Goal: Register for event/course

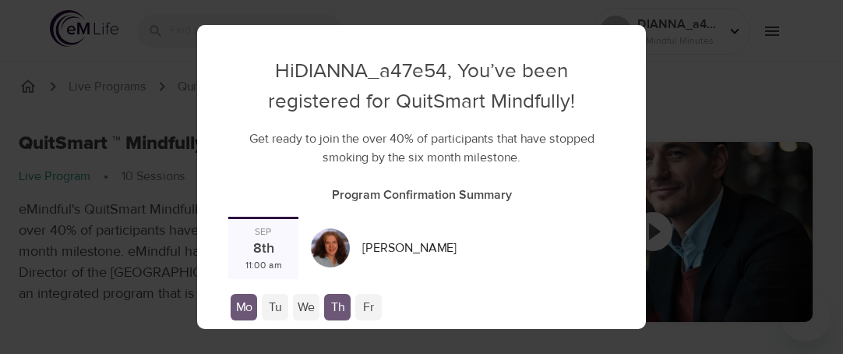
checkbox input "true"
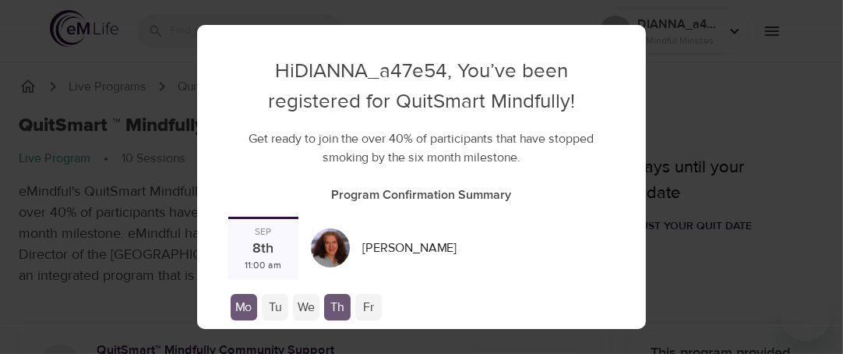
scroll to position [104, 0]
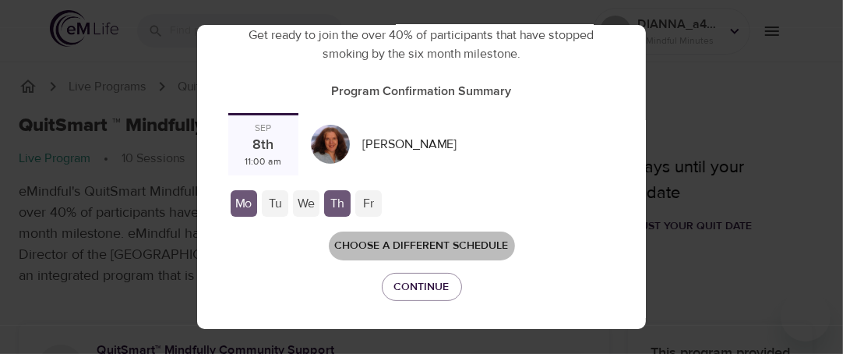
click at [363, 244] on span "Choose a different schedule" at bounding box center [422, 245] width 174 height 19
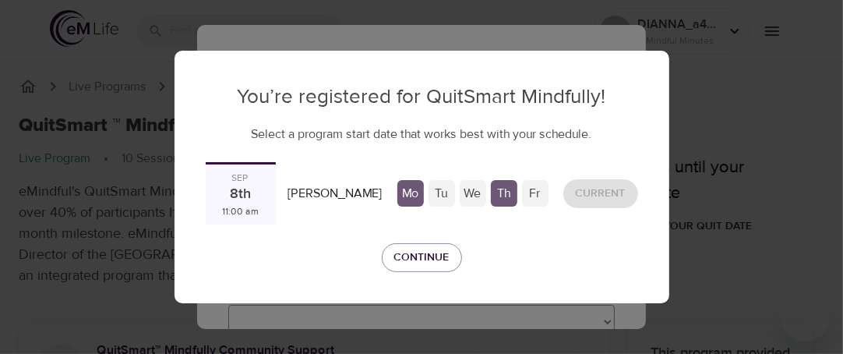
scroll to position [0, 0]
click at [437, 195] on div "Tu" at bounding box center [441, 193] width 26 height 26
click at [406, 193] on div "Mo" at bounding box center [410, 193] width 26 height 26
click at [226, 203] on div "[DATE] 11:00 am" at bounding box center [241, 193] width 70 height 62
click at [241, 183] on div "Sep" at bounding box center [240, 177] width 17 height 13
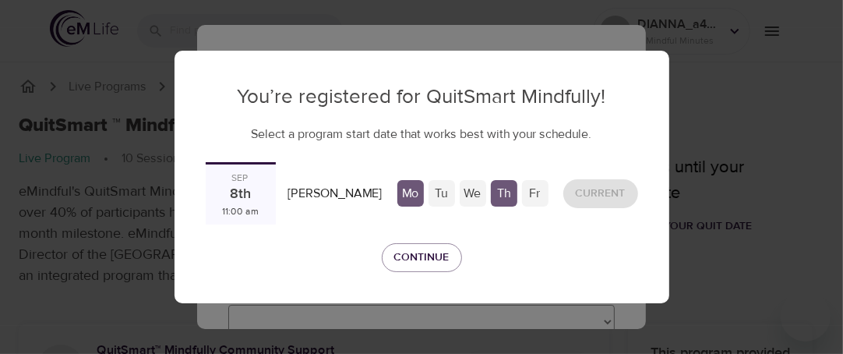
click at [249, 176] on div "Sep" at bounding box center [240, 177] width 17 height 13
drag, startPoint x: 245, startPoint y: 186, endPoint x: 239, endPoint y: 201, distance: 15.8
click at [245, 187] on div "8th" at bounding box center [240, 195] width 21 height 20
drag, startPoint x: 239, startPoint y: 201, endPoint x: 239, endPoint y: 216, distance: 14.8
click at [238, 205] on div "[DATE] 11:00 am" at bounding box center [241, 193] width 70 height 62
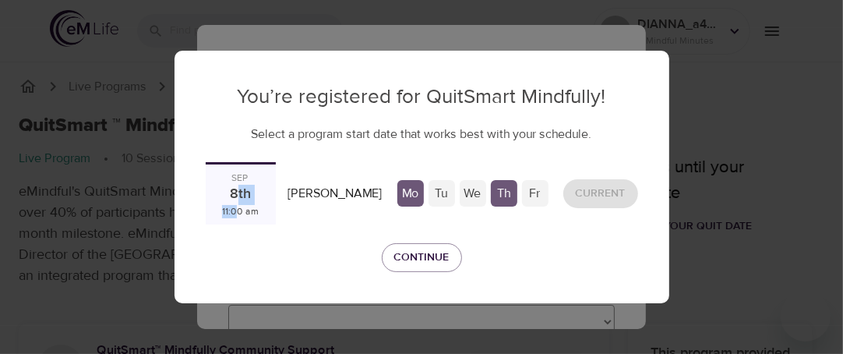
click at [239, 216] on div "11:00 am" at bounding box center [240, 211] width 37 height 13
click at [255, 208] on div "11:00 am" at bounding box center [240, 211] width 37 height 13
click at [420, 261] on span "Continue" at bounding box center [421, 257] width 55 height 19
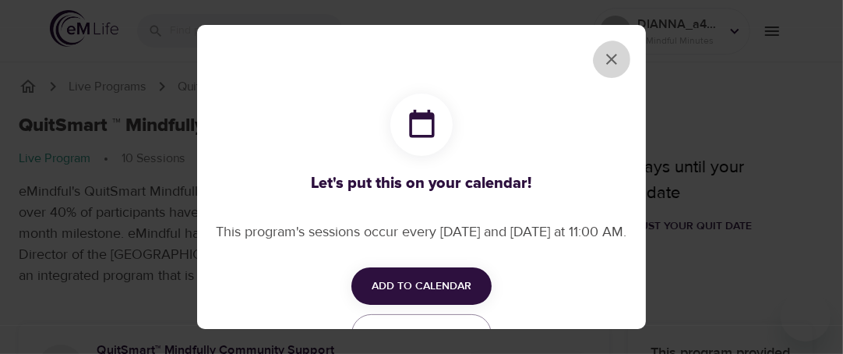
click at [607, 64] on icon "close" at bounding box center [611, 59] width 19 height 19
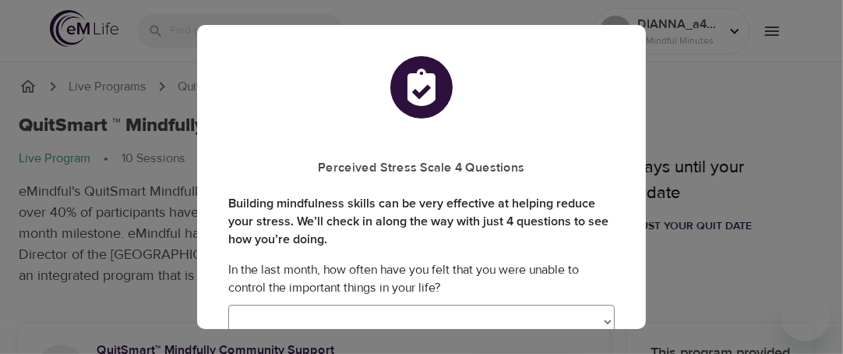
scroll to position [104, 0]
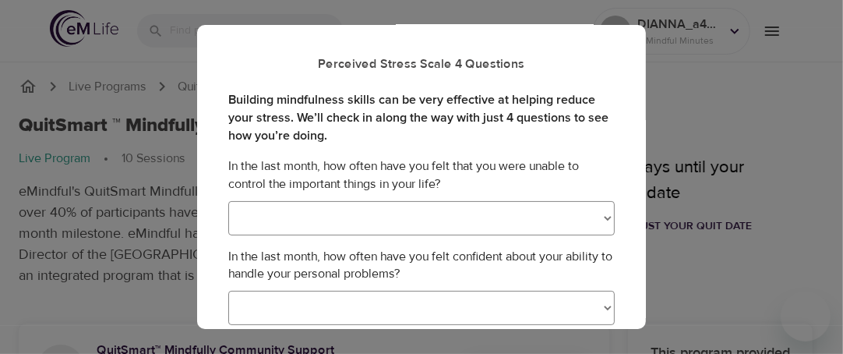
click at [287, 214] on select "Never Almost Never Sometimes Fairly Often Very Often" at bounding box center [421, 218] width 386 height 34
select select "4"
click at [228, 201] on select "Never Almost Never Sometimes Fairly Often Very Often" at bounding box center [421, 218] width 386 height 34
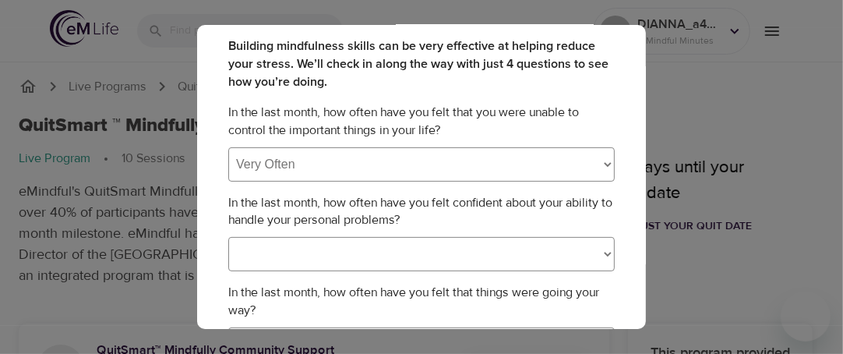
scroll to position [207, 0]
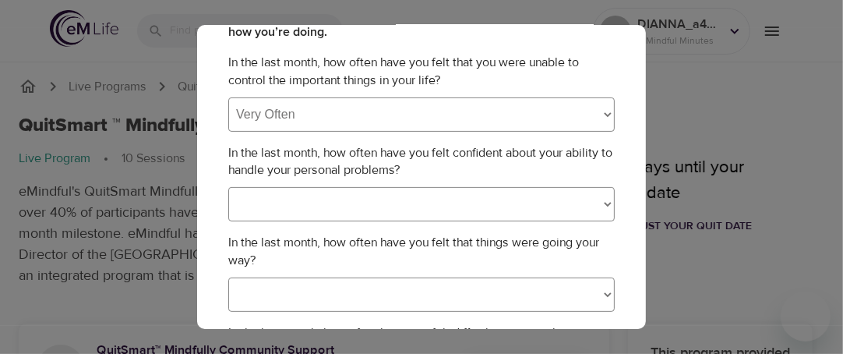
click at [307, 196] on select "Never Almost Never Sometimes Fairly Often Very Often" at bounding box center [421, 204] width 386 height 34
select select "3"
click at [228, 187] on select "Never Almost Never Sometimes Fairly Often Very Often" at bounding box center [421, 204] width 386 height 34
click at [352, 285] on select "Never Almost Never Sometimes Fairly Often Very Often" at bounding box center [421, 294] width 386 height 34
select select "1"
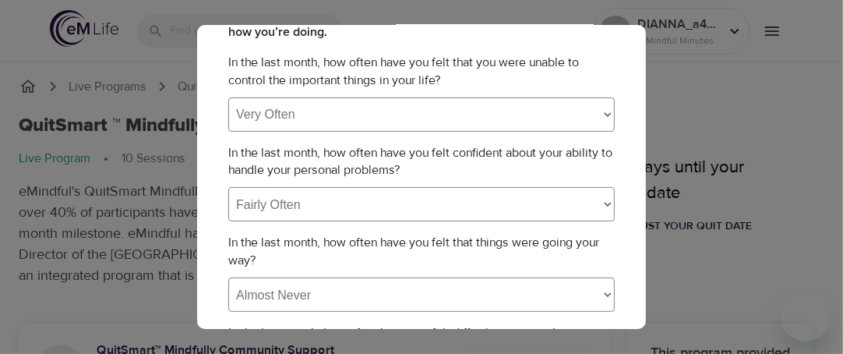
click at [228, 277] on select "Never Almost Never Sometimes Fairly Often Very Often" at bounding box center [421, 294] width 386 height 34
click at [406, 248] on p "In the last month, how often have you felt that things were going your way?" at bounding box center [421, 252] width 386 height 36
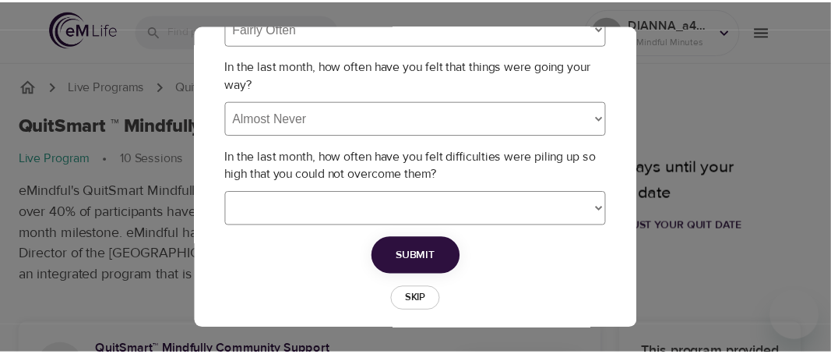
scroll to position [400, 0]
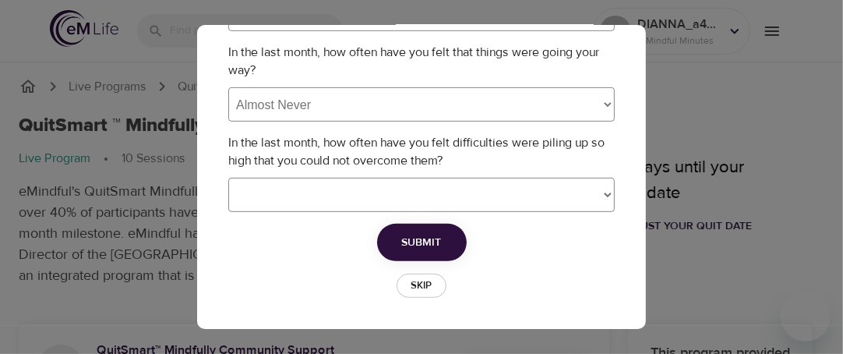
click at [293, 192] on select "Never Almost Never Sometimes Fairly Often Very Often" at bounding box center [421, 195] width 386 height 34
select select "4"
click at [228, 178] on select "Never Almost Never Sometimes Fairly Often Very Often" at bounding box center [421, 195] width 386 height 34
click at [415, 240] on span "Submit" at bounding box center [422, 242] width 40 height 19
select select
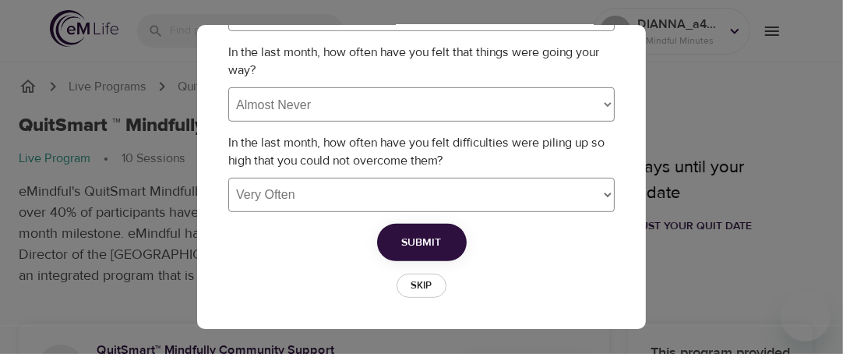
select select
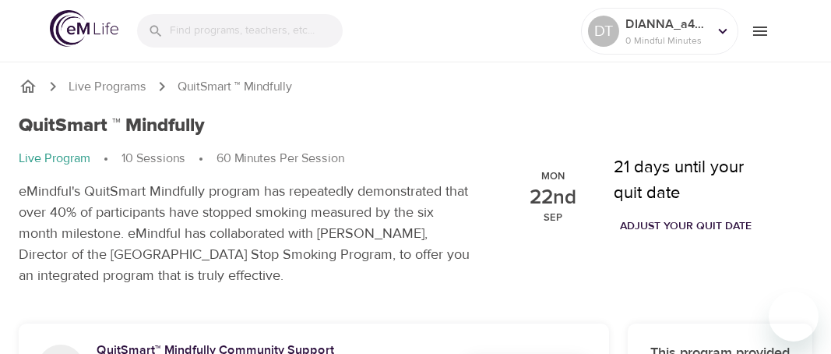
click at [593, 129] on div "QuitSmart ™ Mindfully Live Program 10 Sessions 60 Minutes Per Session eMindful'…" at bounding box center [415, 200] width 812 height 190
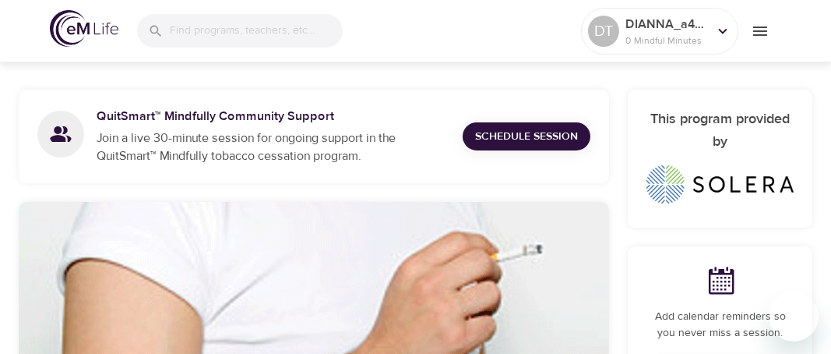
scroll to position [75, 0]
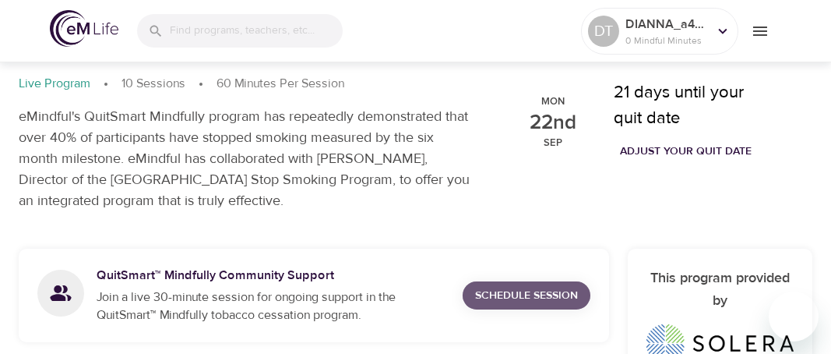
click at [526, 304] on span "Schedule Session" at bounding box center [526, 295] width 103 height 19
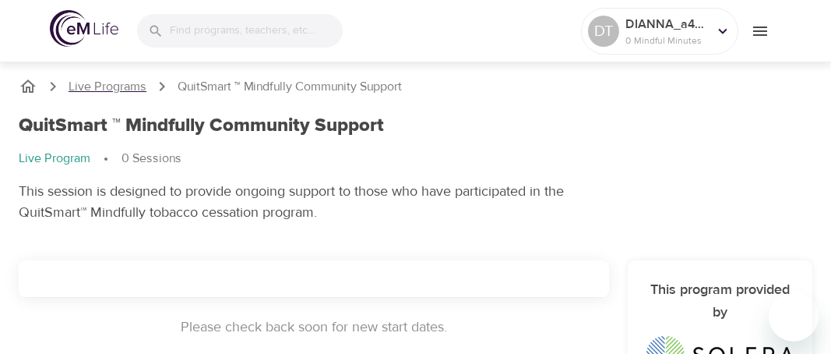
click at [121, 88] on p "Live Programs" at bounding box center [108, 87] width 78 height 18
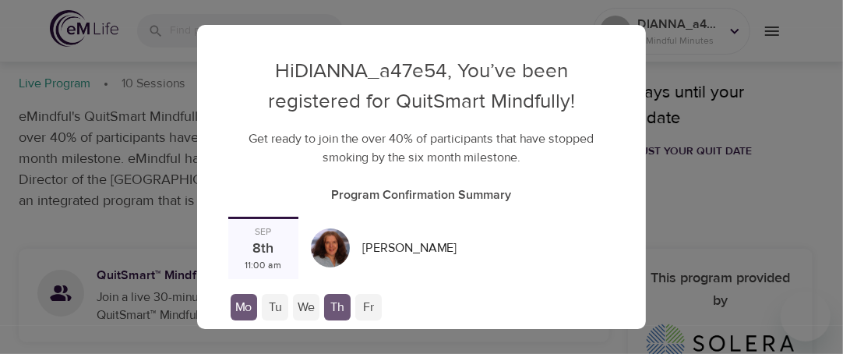
scroll to position [106, 0]
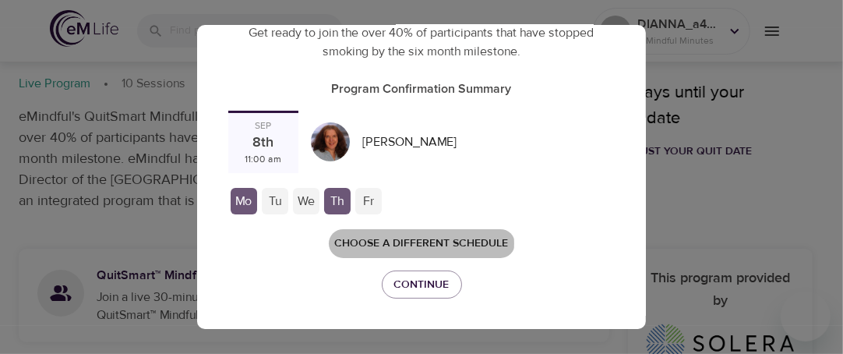
click at [365, 243] on span "Choose a different schedule" at bounding box center [422, 243] width 174 height 19
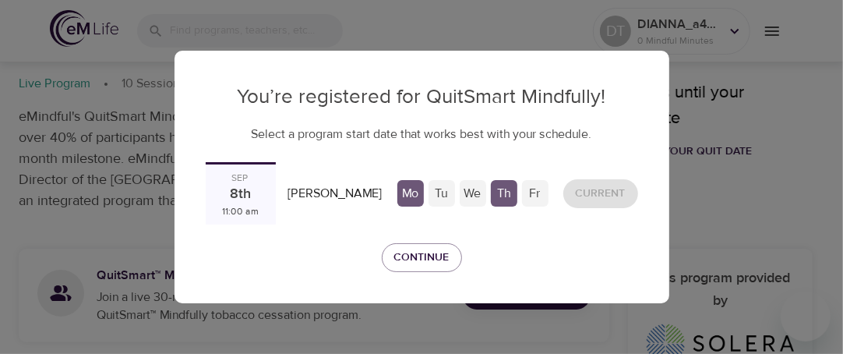
click at [242, 192] on div "8th" at bounding box center [240, 195] width 21 height 20
click at [237, 211] on div "11:00 am" at bounding box center [240, 211] width 37 height 13
click at [249, 174] on div "Sep" at bounding box center [240, 177] width 17 height 13
click at [231, 201] on div "[DATE] 11:00 am" at bounding box center [241, 193] width 70 height 62
drag, startPoint x: 227, startPoint y: 216, endPoint x: 235, endPoint y: 210, distance: 9.5
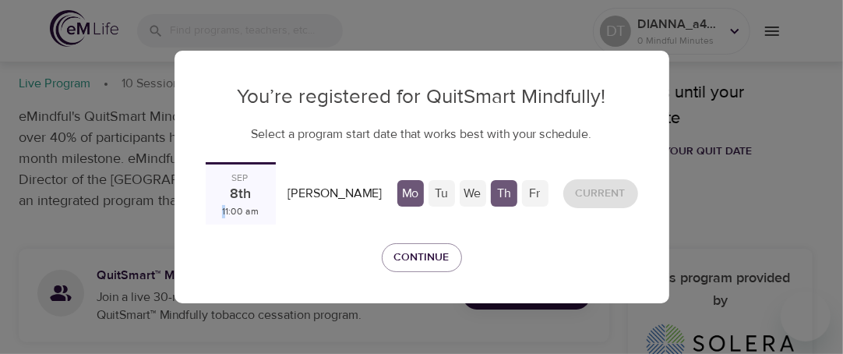
click at [232, 213] on div "11:00 am" at bounding box center [240, 211] width 37 height 13
click at [248, 204] on div "8th" at bounding box center [240, 195] width 21 height 20
click at [252, 209] on div "11:00 am" at bounding box center [240, 211] width 37 height 13
click at [309, 187] on div "[PERSON_NAME]" at bounding box center [335, 193] width 107 height 30
click at [383, 188] on div "[PERSON_NAME]" at bounding box center [335, 193] width 107 height 30
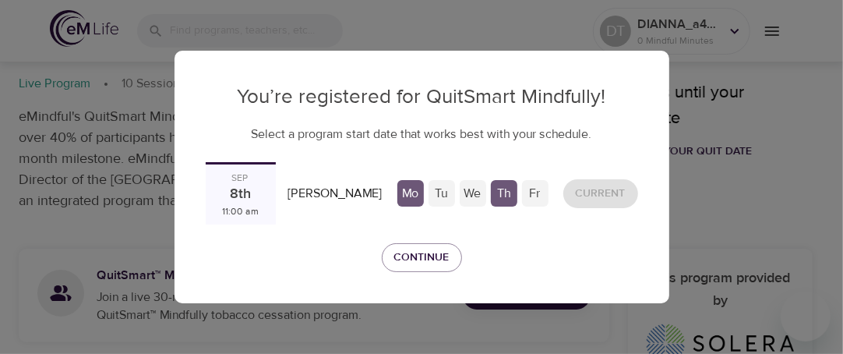
drag, startPoint x: 400, startPoint y: 192, endPoint x: 421, endPoint y: 193, distance: 21.1
click at [402, 192] on div "Mo" at bounding box center [410, 193] width 26 height 26
drag, startPoint x: 421, startPoint y: 193, endPoint x: 440, endPoint y: 193, distance: 18.7
click at [421, 193] on div "Mo Tu We Th Fr" at bounding box center [473, 193] width 156 height 31
drag, startPoint x: 440, startPoint y: 193, endPoint x: 450, endPoint y: 193, distance: 10.1
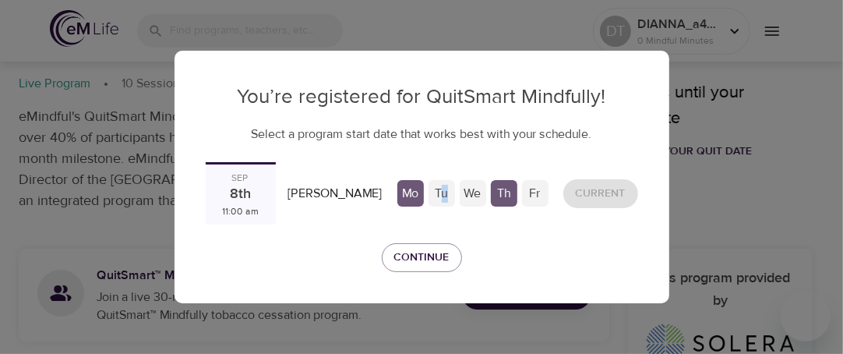
click at [447, 193] on div "Tu" at bounding box center [441, 193] width 26 height 26
drag, startPoint x: 452, startPoint y: 193, endPoint x: 477, endPoint y: 194, distance: 24.9
click at [459, 194] on div "Mo Tu We Th Fr" at bounding box center [473, 193] width 156 height 31
click at [481, 194] on div "We" at bounding box center [472, 193] width 26 height 26
drag, startPoint x: 491, startPoint y: 194, endPoint x: 520, endPoint y: 193, distance: 28.8
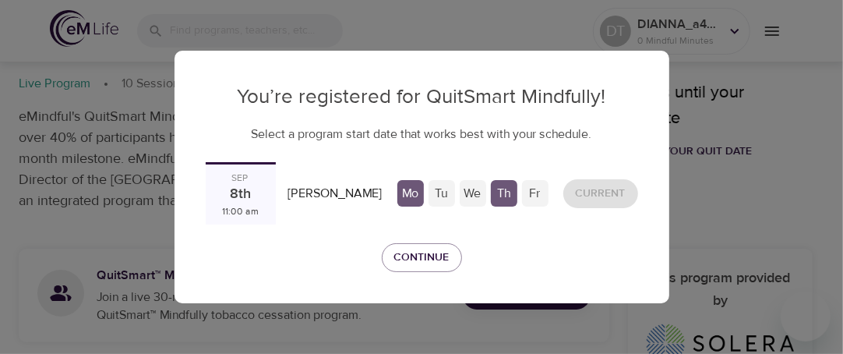
click at [498, 194] on div "Th" at bounding box center [504, 193] width 26 height 26
click at [522, 193] on div "Fr" at bounding box center [535, 193] width 26 height 26
drag, startPoint x: 520, startPoint y: 193, endPoint x: 530, endPoint y: 192, distance: 10.2
click at [530, 192] on div "Fr" at bounding box center [535, 193] width 26 height 26
click at [531, 191] on div "Fr" at bounding box center [535, 193] width 26 height 26
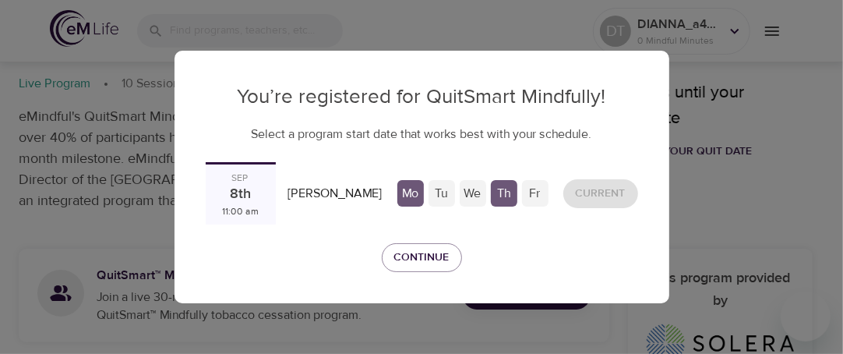
click at [443, 191] on div "Tu" at bounding box center [441, 193] width 26 height 26
click at [477, 126] on p "Select a program start date that works best with your schedule." at bounding box center [422, 134] width 432 height 19
click at [240, 213] on div "11:00 am" at bounding box center [240, 211] width 37 height 13
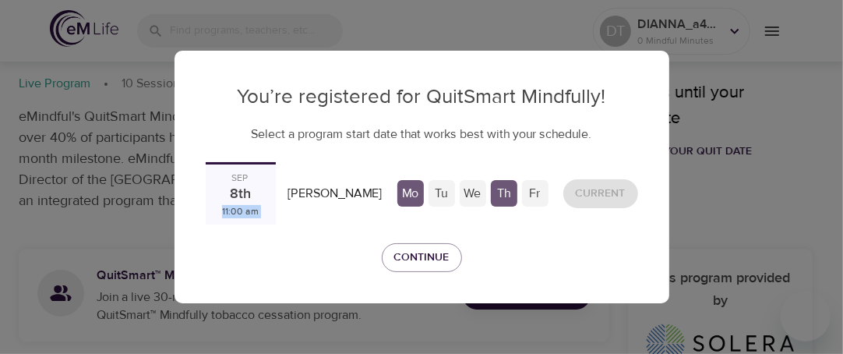
click at [240, 213] on div "11:00 am" at bounding box center [240, 211] width 37 height 13
click at [259, 214] on div "11:00 am" at bounding box center [240, 211] width 37 height 13
click at [423, 258] on span "Continue" at bounding box center [421, 257] width 55 height 19
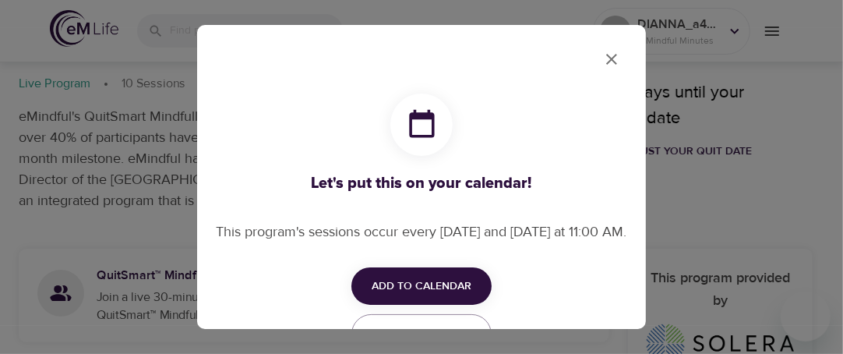
scroll to position [62, 0]
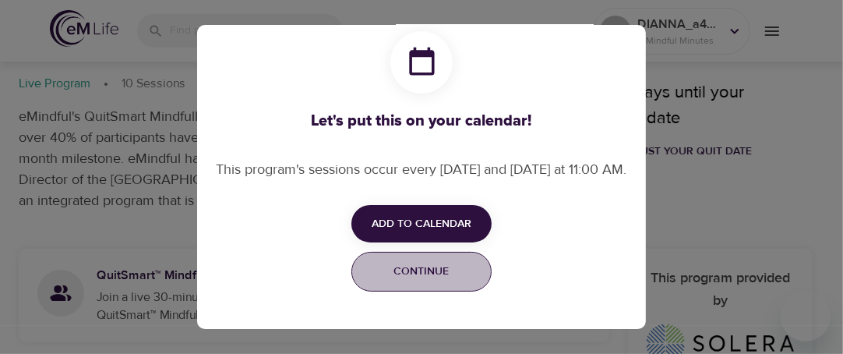
click at [409, 281] on span "Continue" at bounding box center [421, 271] width 120 height 19
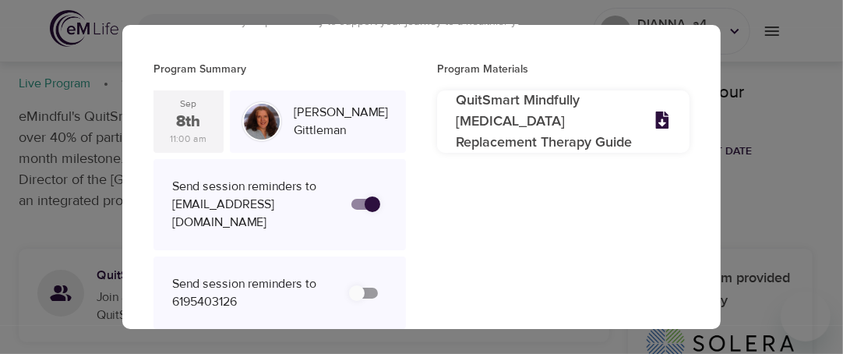
scroll to position [104, 0]
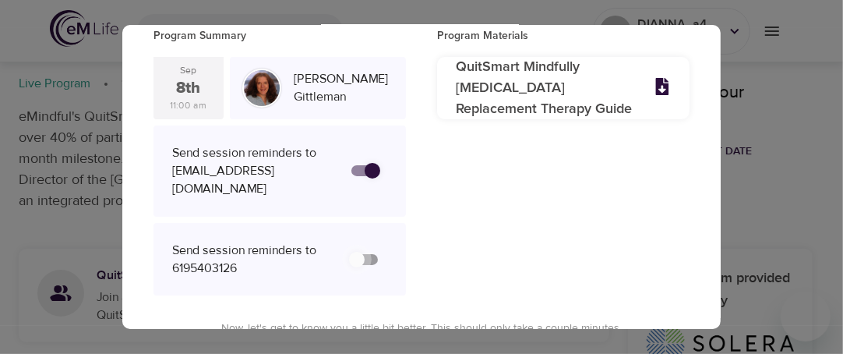
click at [368, 245] on input "secondary checkbox" at bounding box center [356, 260] width 89 height 30
checkbox input "false"
checkbox input "true"
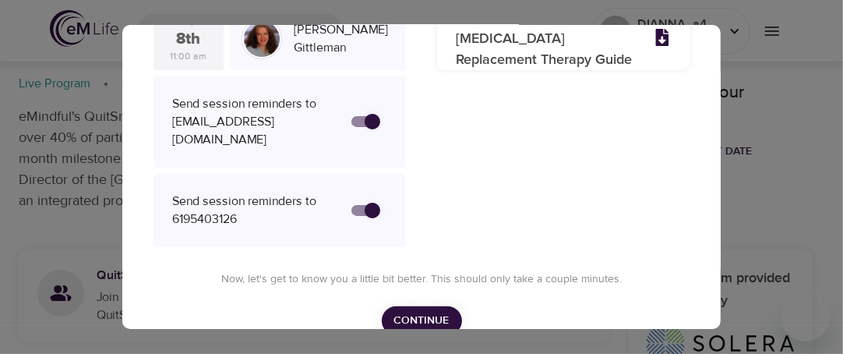
scroll to position [171, 0]
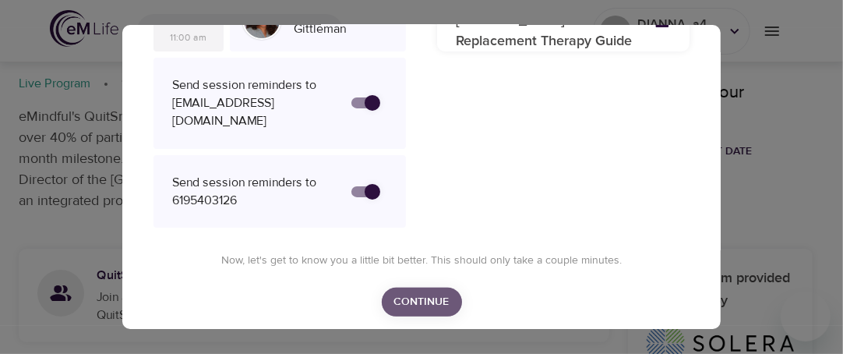
click at [407, 292] on span "Continue" at bounding box center [421, 301] width 55 height 19
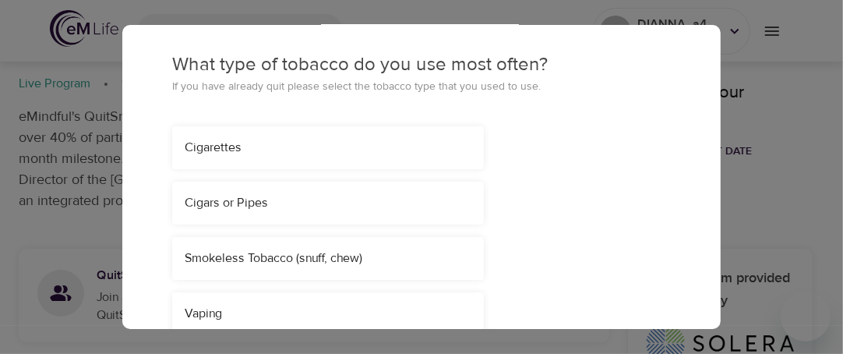
scroll to position [0, 0]
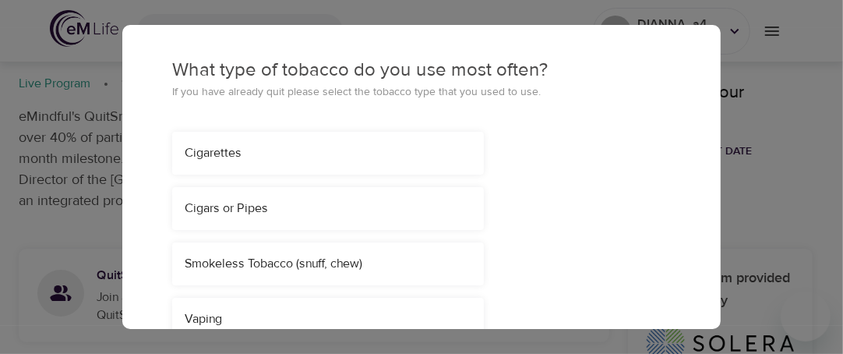
click at [247, 150] on div "Cigarettes" at bounding box center [328, 153] width 287 height 18
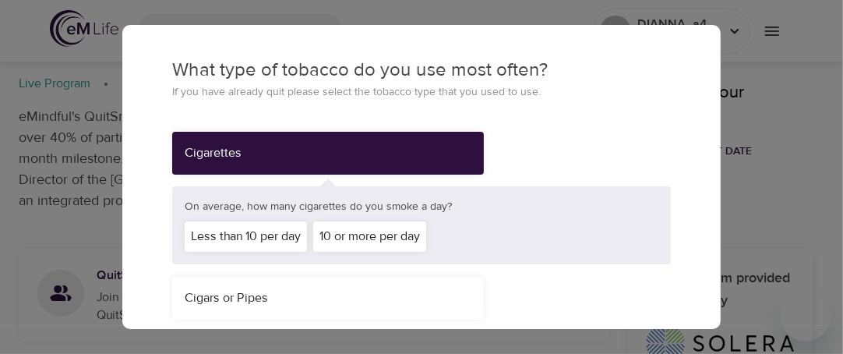
click at [367, 241] on div "10 or more per day" at bounding box center [369, 236] width 113 height 30
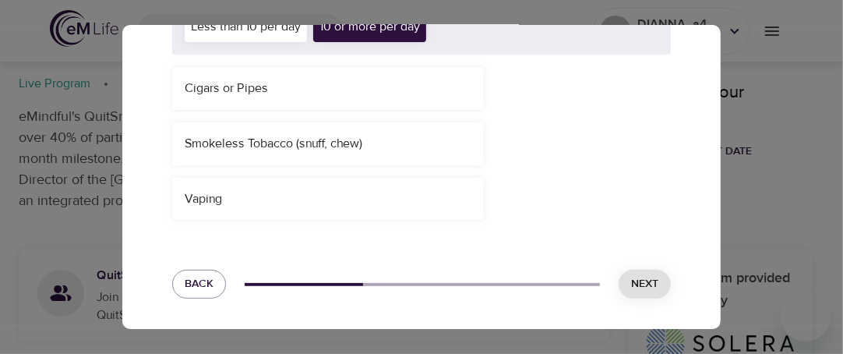
scroll to position [209, 0]
click at [632, 280] on span "Next" at bounding box center [644, 283] width 27 height 19
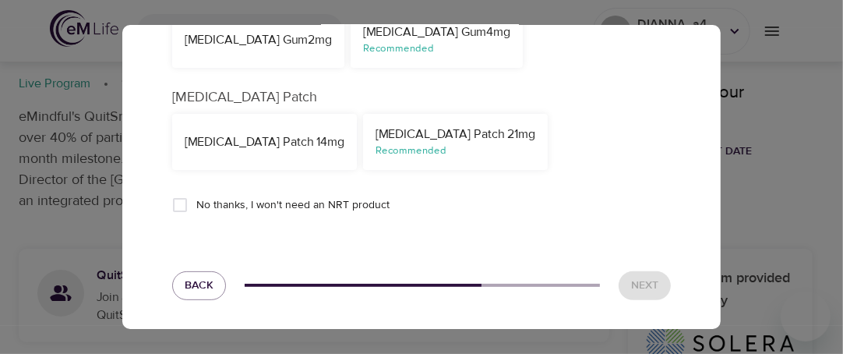
click at [406, 149] on div "Recommended" at bounding box center [455, 150] width 160 height 15
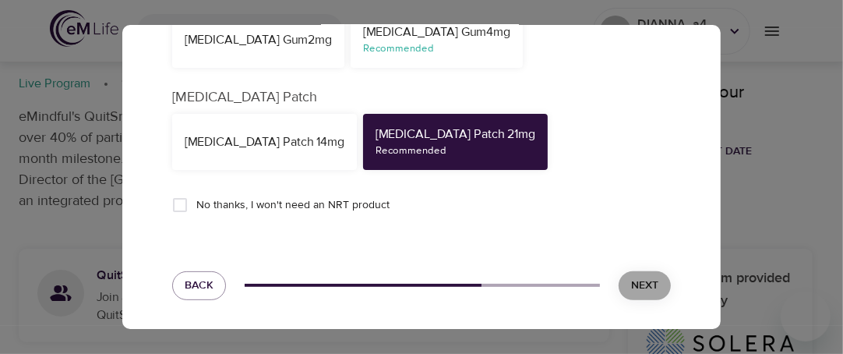
click at [651, 296] on button "Next" at bounding box center [644, 285] width 52 height 29
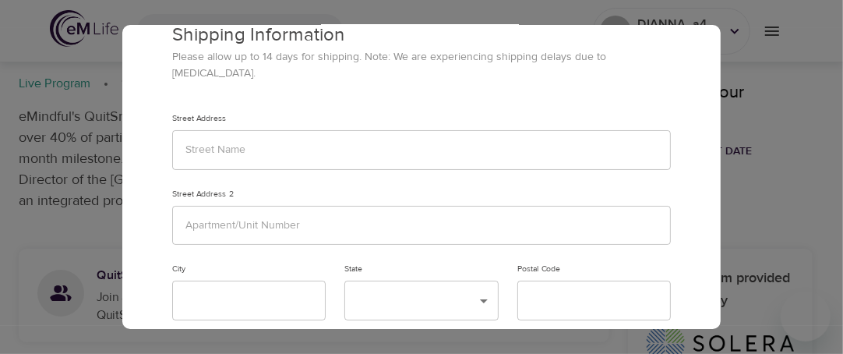
scroll to position [2, 0]
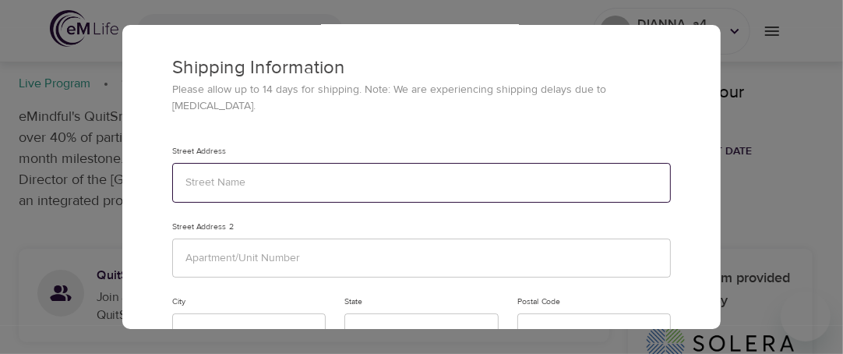
click at [200, 168] on input "text" at bounding box center [421, 183] width 498 height 40
type input "[STREET_ADDRESS]"
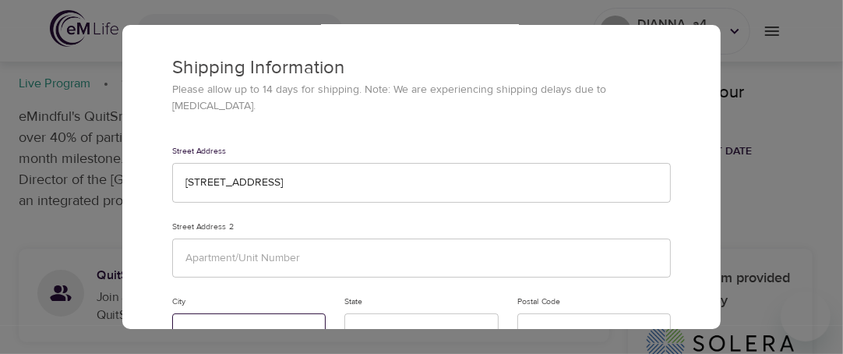
type input "[GEOGRAPHIC_DATA]"
type input "92114"
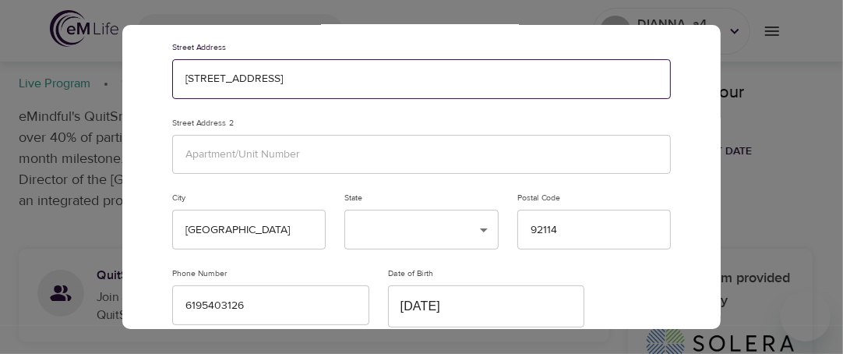
scroll to position [209, 0]
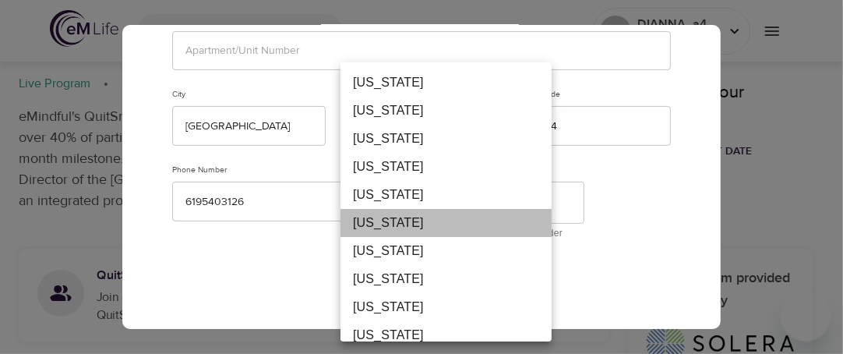
click at [390, 237] on li "[US_STATE]" at bounding box center [445, 223] width 211 height 28
type input "CA"
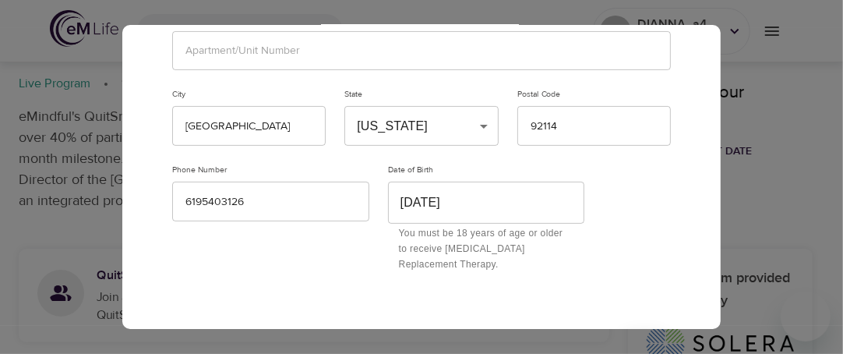
click at [344, 237] on div "Phone Number [PHONE_NUMBER]" at bounding box center [271, 218] width 216 height 126
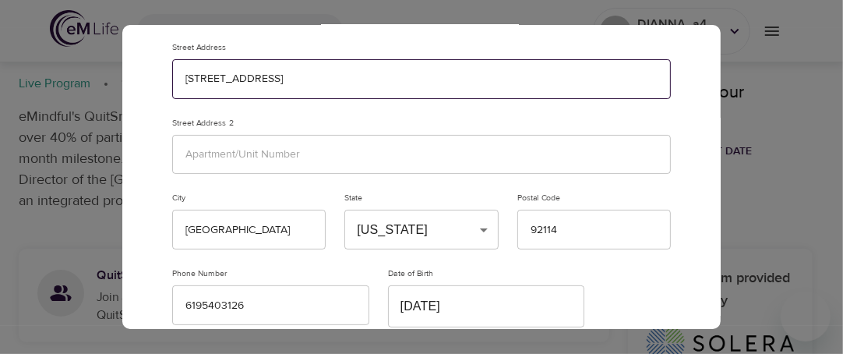
click at [301, 64] on input "[STREET_ADDRESS]" at bounding box center [421, 79] width 498 height 40
type input "[STREET_ADDRESS][PERSON_NAME]"
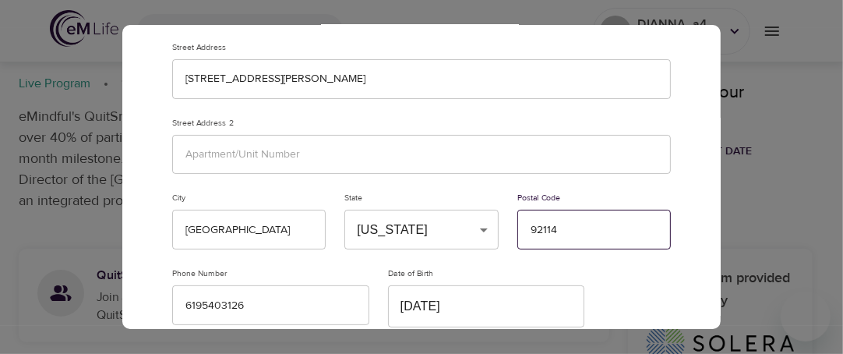
click at [567, 217] on input "92114" at bounding box center [593, 229] width 153 height 40
click at [596, 212] on input "92717" at bounding box center [593, 229] width 153 height 40
type input "92127"
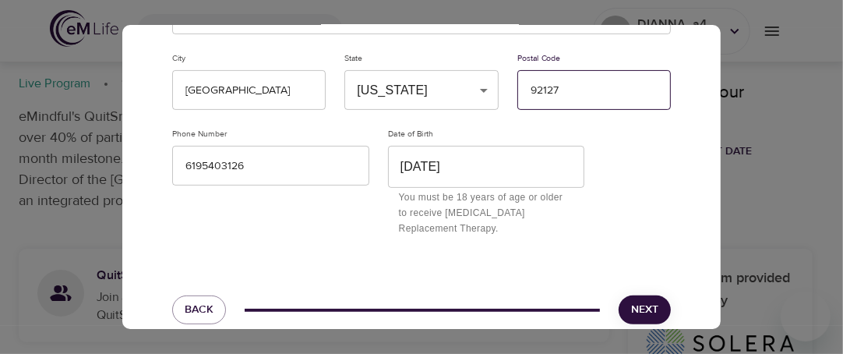
scroll to position [273, 0]
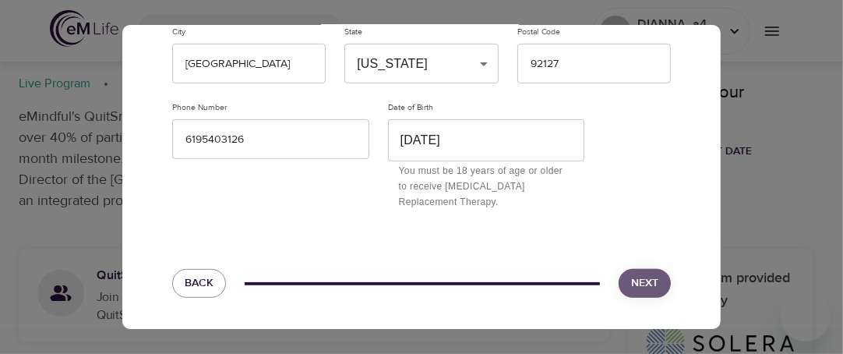
click at [635, 285] on span "Next" at bounding box center [644, 282] width 27 height 19
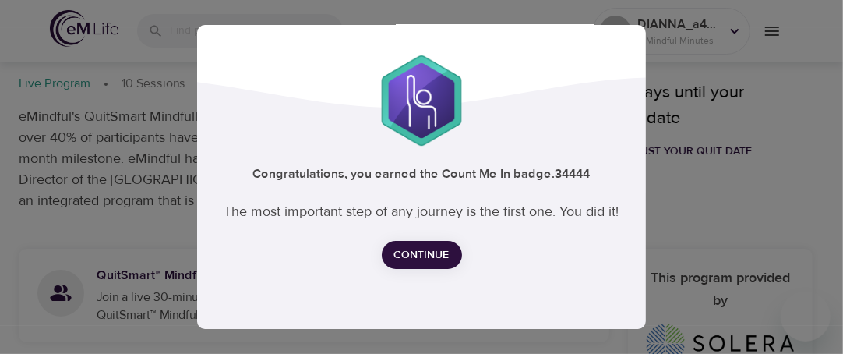
click at [420, 253] on span "Continue" at bounding box center [421, 254] width 55 height 19
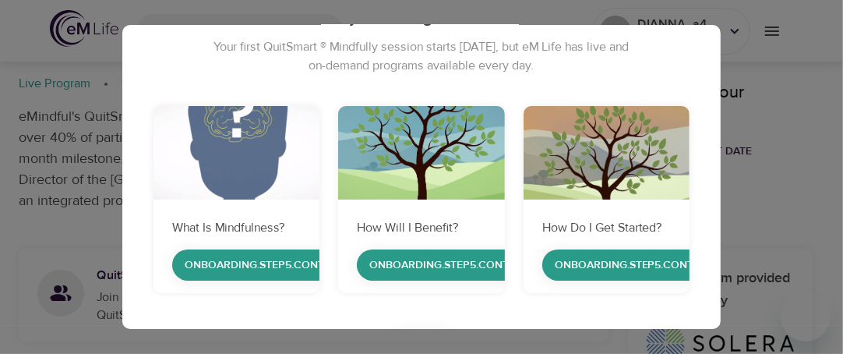
scroll to position [112, 0]
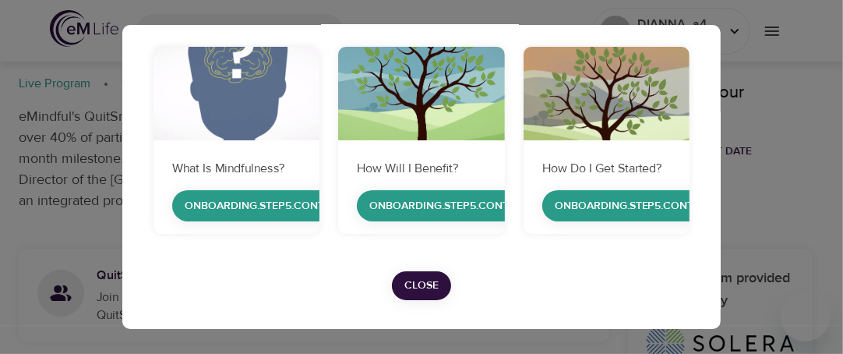
click at [410, 280] on span "Close" at bounding box center [421, 285] width 34 height 19
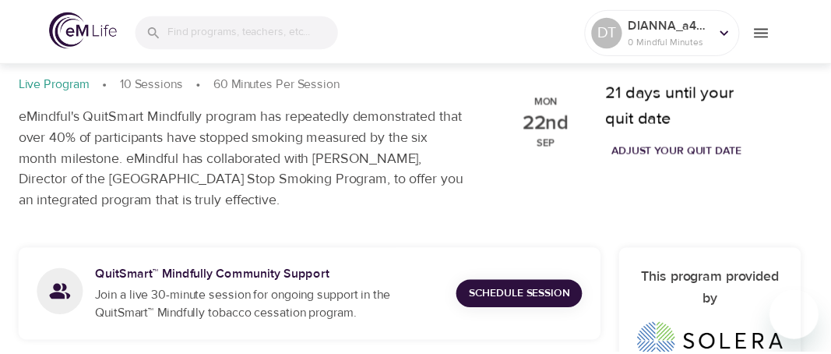
scroll to position [0, 0]
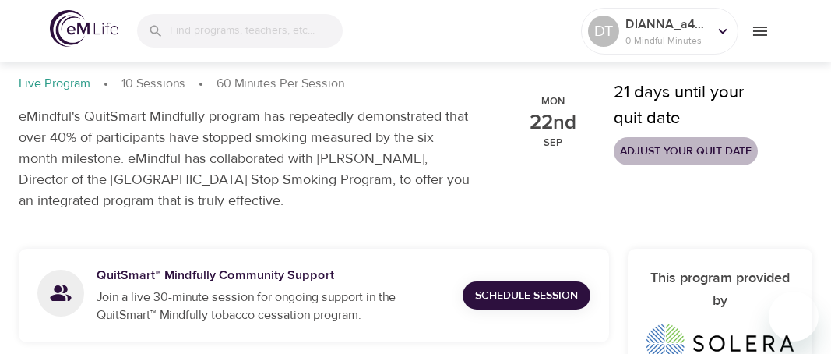
click at [657, 157] on span "Adjust your quit date" at bounding box center [686, 151] width 132 height 19
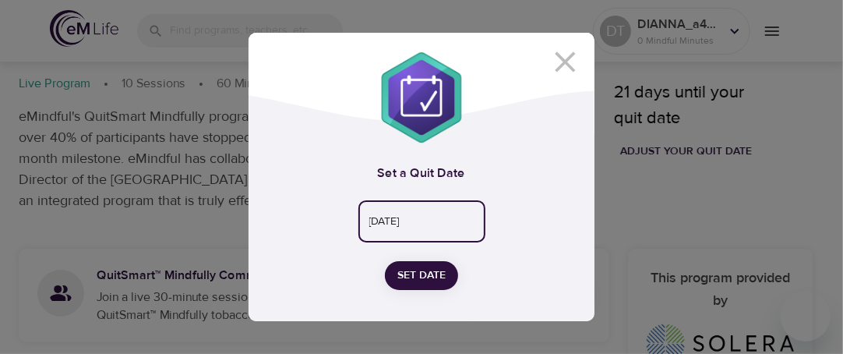
click at [421, 221] on input "[DATE]" at bounding box center [421, 222] width 127 height 42
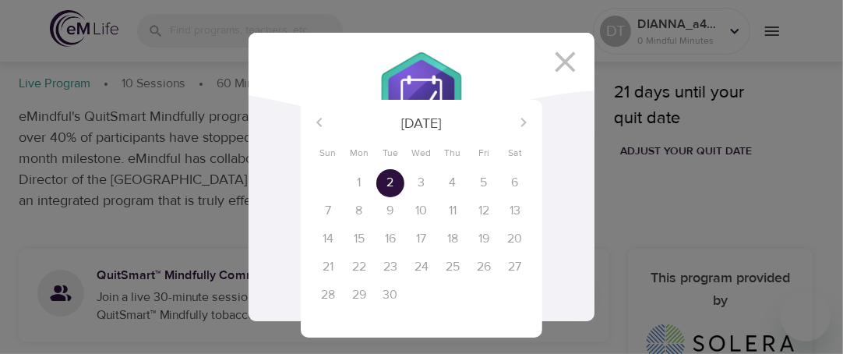
click at [390, 268] on div "23" at bounding box center [390, 267] width 31 height 28
click at [390, 269] on div "23" at bounding box center [390, 267] width 31 height 28
click at [390, 268] on div "23" at bounding box center [390, 267] width 31 height 28
click at [392, 212] on div "9" at bounding box center [390, 211] width 31 height 28
click at [484, 179] on div "5" at bounding box center [483, 183] width 31 height 28
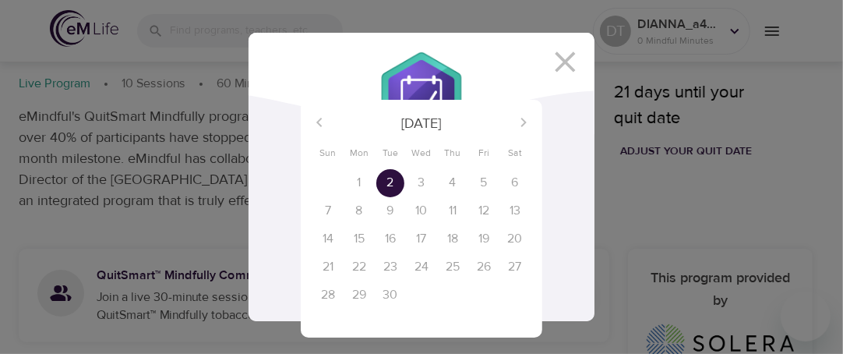
drag, startPoint x: 442, startPoint y: 242, endPoint x: 340, endPoint y: 251, distance: 101.6
click at [440, 243] on div "18" at bounding box center [452, 239] width 31 height 28
drag, startPoint x: 316, startPoint y: 241, endPoint x: 335, endPoint y: 215, distance: 31.8
click at [318, 239] on div "14" at bounding box center [327, 239] width 31 height 28
click at [335, 215] on div "7" at bounding box center [327, 211] width 31 height 28
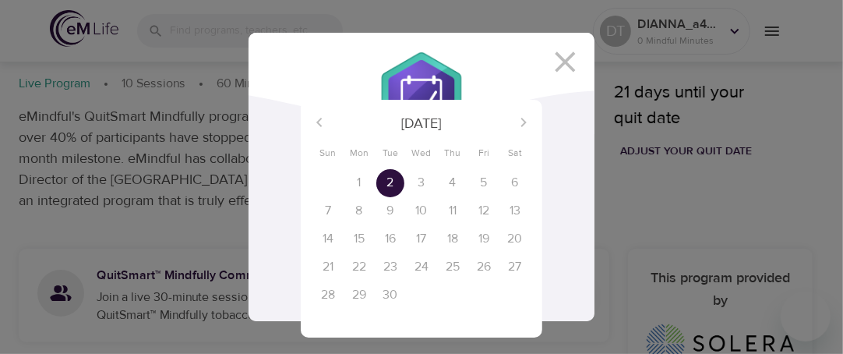
drag, startPoint x: 364, startPoint y: 220, endPoint x: 371, endPoint y: 243, distance: 24.4
click at [371, 231] on div "31 1 2 3 4 5 6 7 8 9 10 11 12 13 14 15 16 17 18 19 20 21 22 23 24 25 26 27 28 2…" at bounding box center [421, 239] width 241 height 140
drag, startPoint x: 372, startPoint y: 265, endPoint x: 366, endPoint y: 284, distance: 20.4
click at [372, 266] on div "31 1 2 3 4 5 6 7 8 9 10 11 12 13 14 15 16 17 18 19 20 21 22 23 24 25 26 27 28 2…" at bounding box center [421, 239] width 241 height 140
drag, startPoint x: 366, startPoint y: 284, endPoint x: 357, endPoint y: 289, distance: 10.4
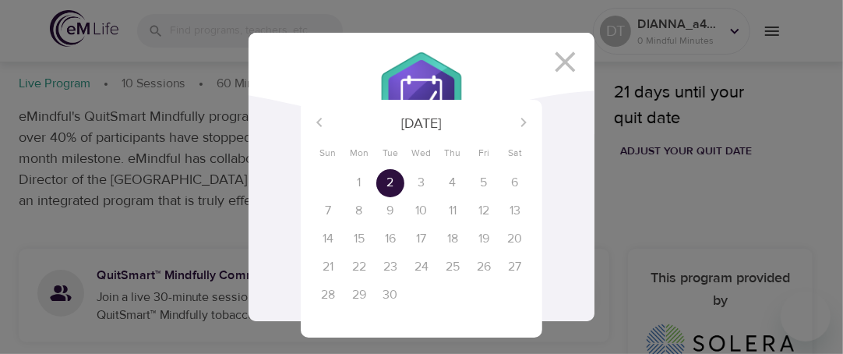
click at [361, 288] on div "31 1 2 3 4 5 6 7 8 9 10 11 12 13 14 15 16 17 18 19 20 21 22 23 24 25 26 27 28 2…" at bounding box center [421, 239] width 241 height 140
click at [345, 294] on div "29" at bounding box center [358, 295] width 31 height 28
click at [344, 297] on div "29" at bounding box center [358, 295] width 31 height 28
drag, startPoint x: 343, startPoint y: 294, endPoint x: 421, endPoint y: 176, distance: 141.3
click at [343, 291] on div "29" at bounding box center [358, 295] width 31 height 28
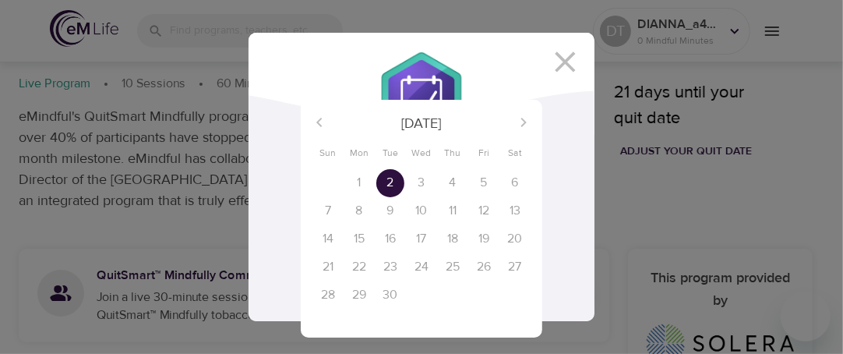
click at [522, 123] on div "[DATE]" at bounding box center [421, 122] width 241 height 37
click at [321, 125] on div "[DATE]" at bounding box center [421, 122] width 241 height 37
click at [565, 55] on div at bounding box center [421, 177] width 843 height 354
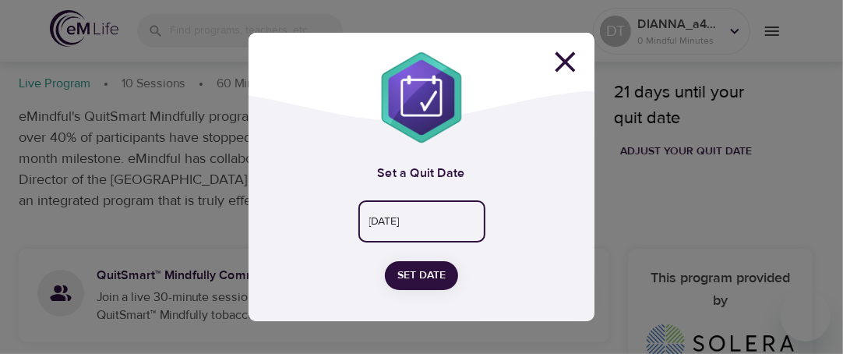
click at [565, 63] on icon at bounding box center [564, 62] width 20 height 20
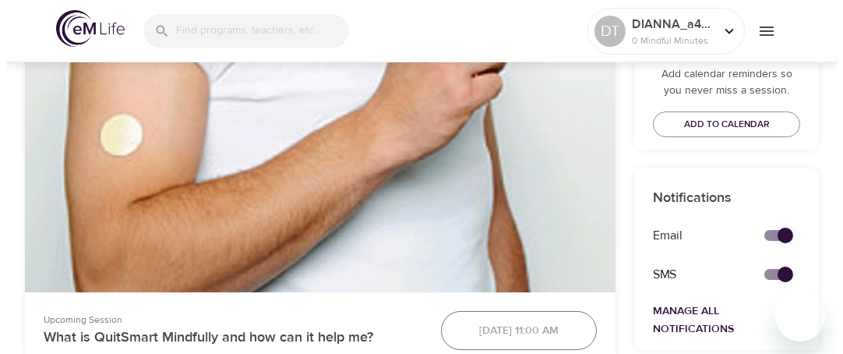
scroll to position [386, 0]
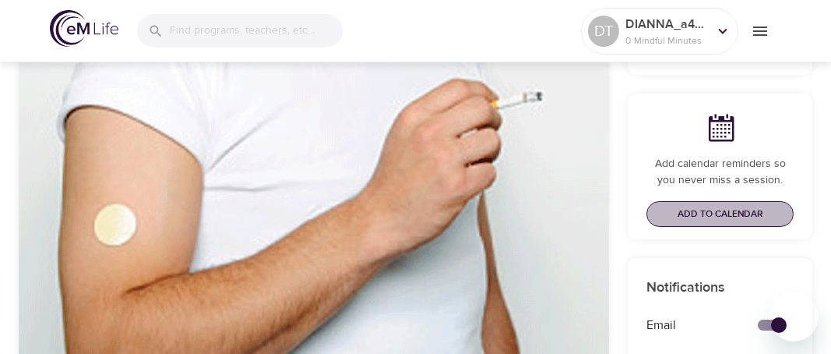
click at [715, 221] on span "Add to Calendar" at bounding box center [720, 214] width 86 height 16
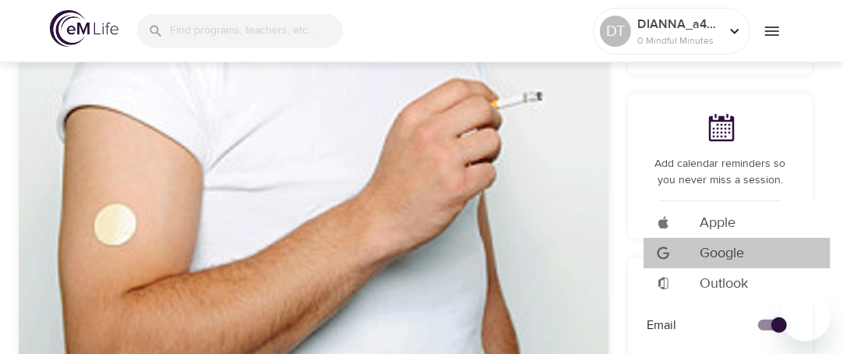
click at [726, 251] on span "Google" at bounding box center [721, 252] width 44 height 21
click at [726, 254] on span "Google" at bounding box center [721, 252] width 44 height 21
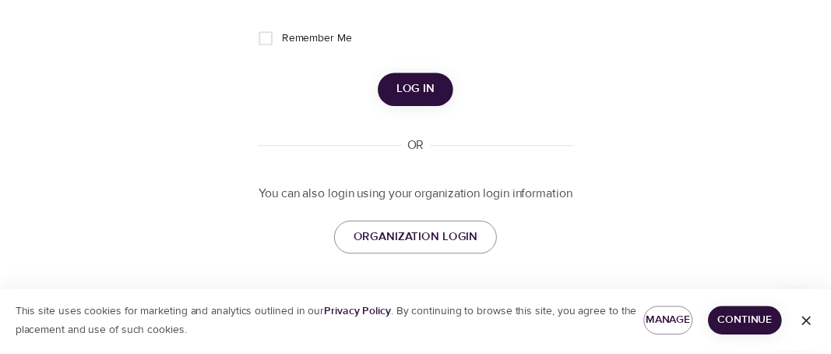
scroll to position [150, 0]
